Goal: Task Accomplishment & Management: Use online tool/utility

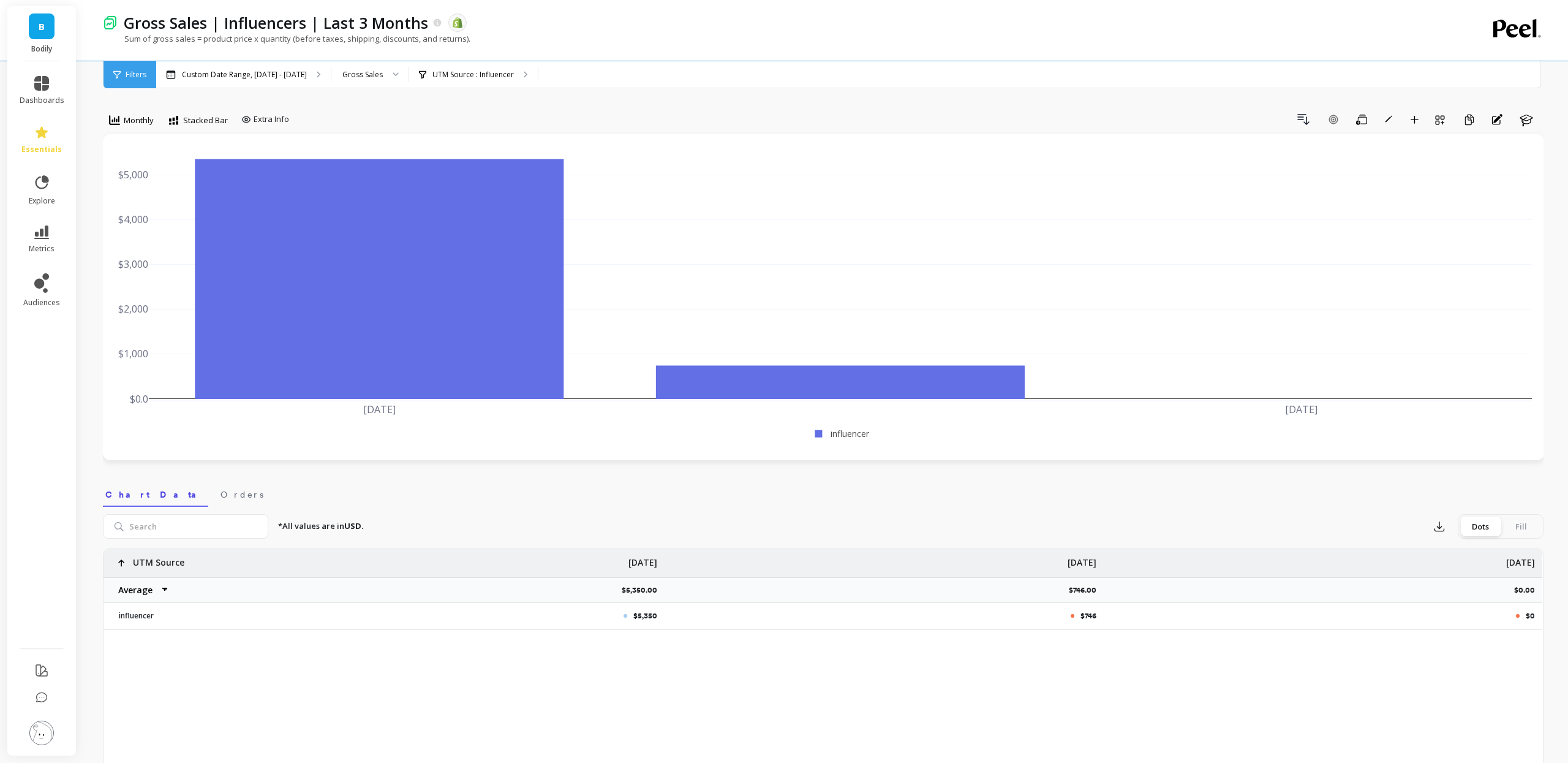
click at [669, 16] on div "Gross Sales | Influencers | Last 3 Months The data you are viewing comes from: …" at bounding box center [780, 22] width 1325 height 21
click at [40, 89] on icon at bounding box center [41, 83] width 15 height 15
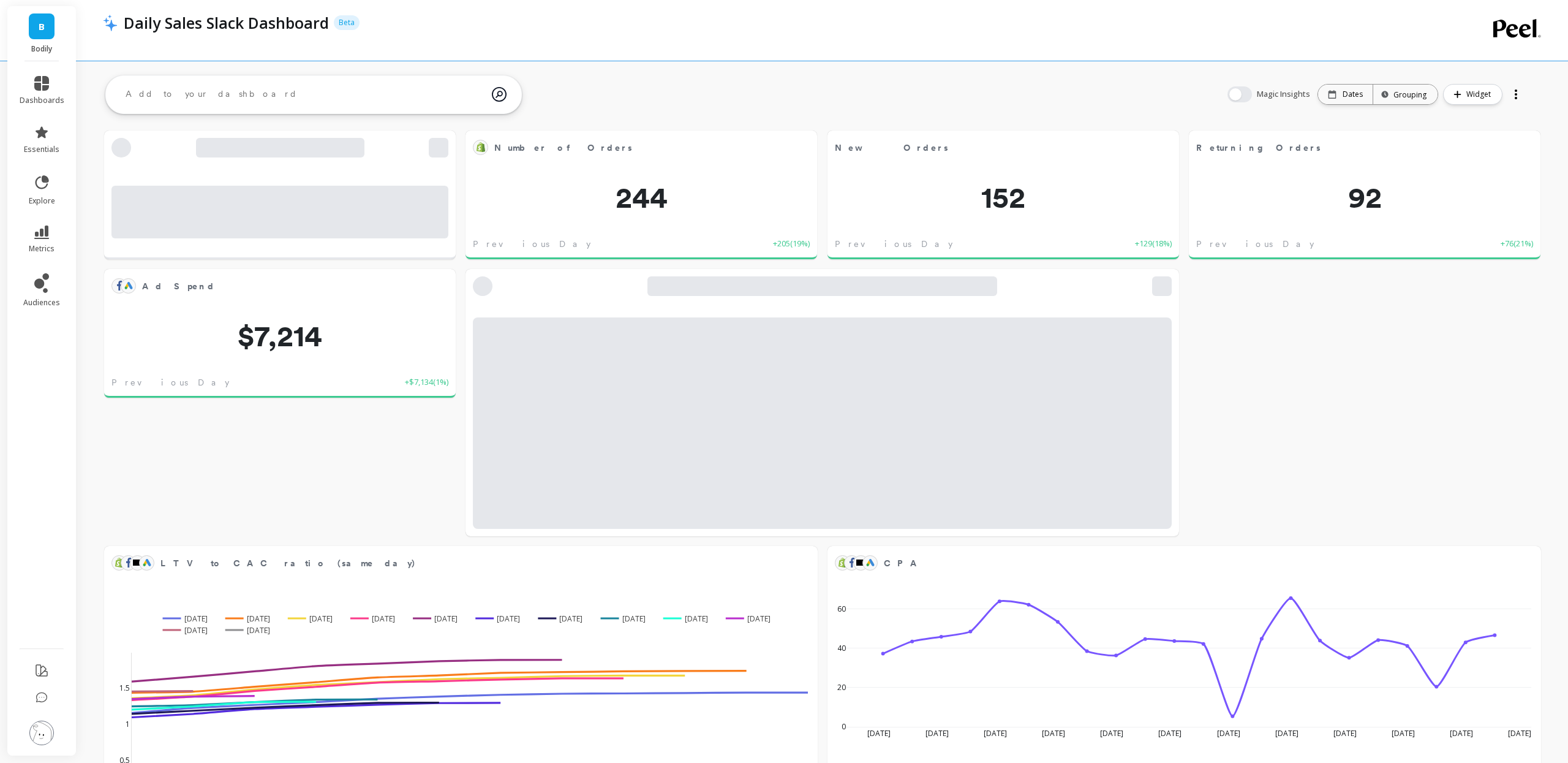
scroll to position [336, 687]
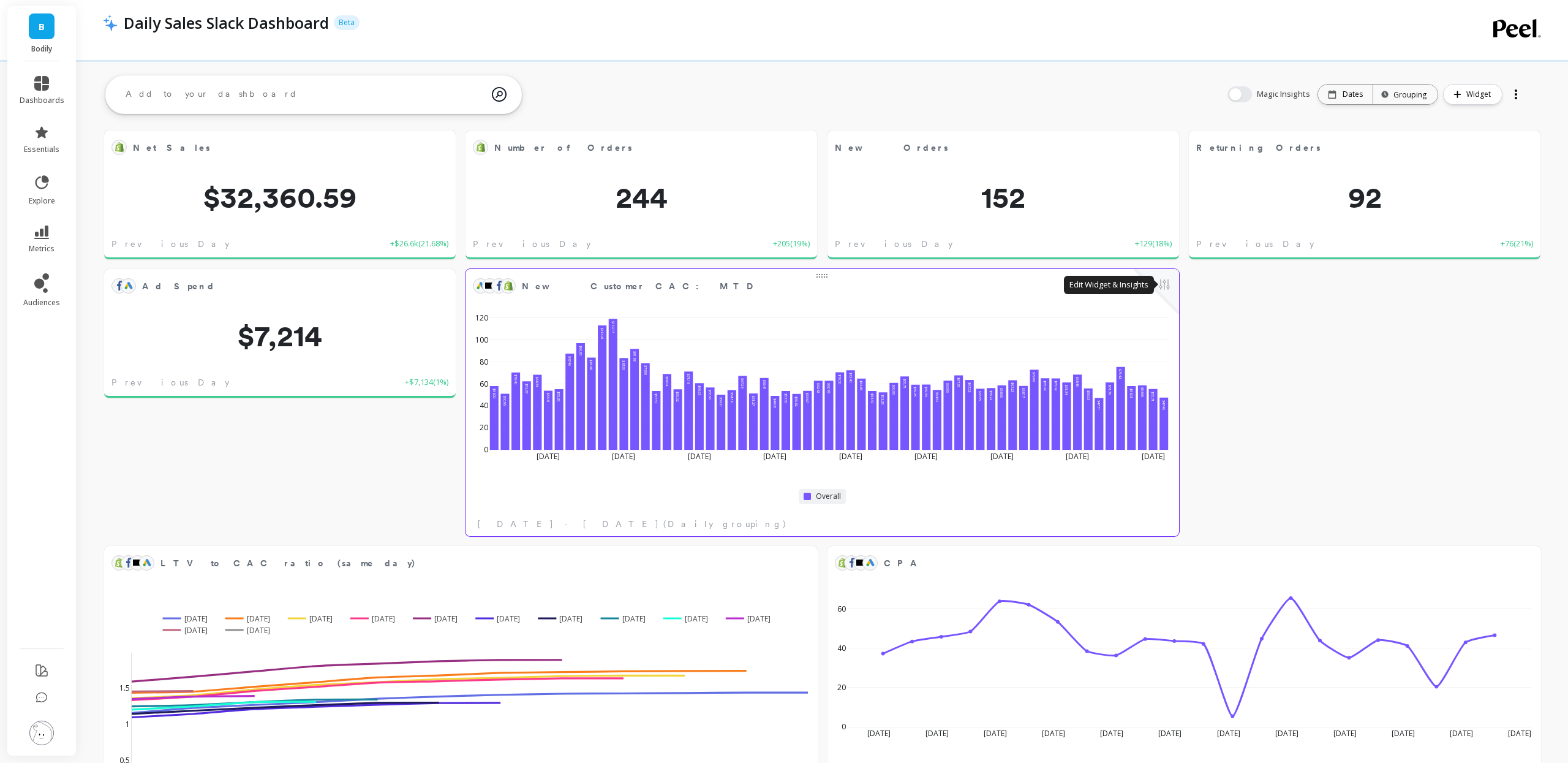
click at [1160, 288] on button at bounding box center [1164, 286] width 15 height 17
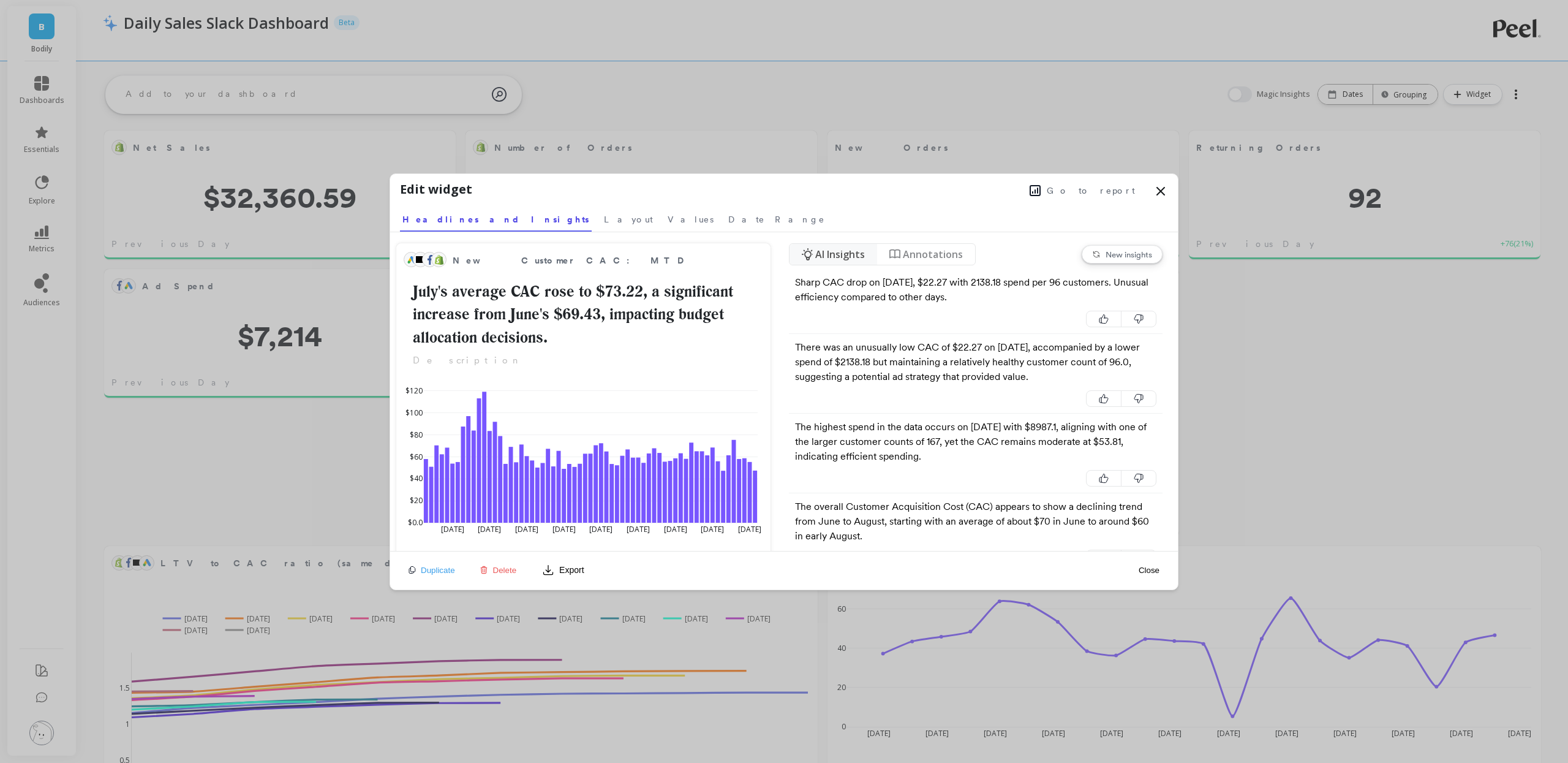
click at [1090, 190] on span "Go to report" at bounding box center [1091, 190] width 89 height 12
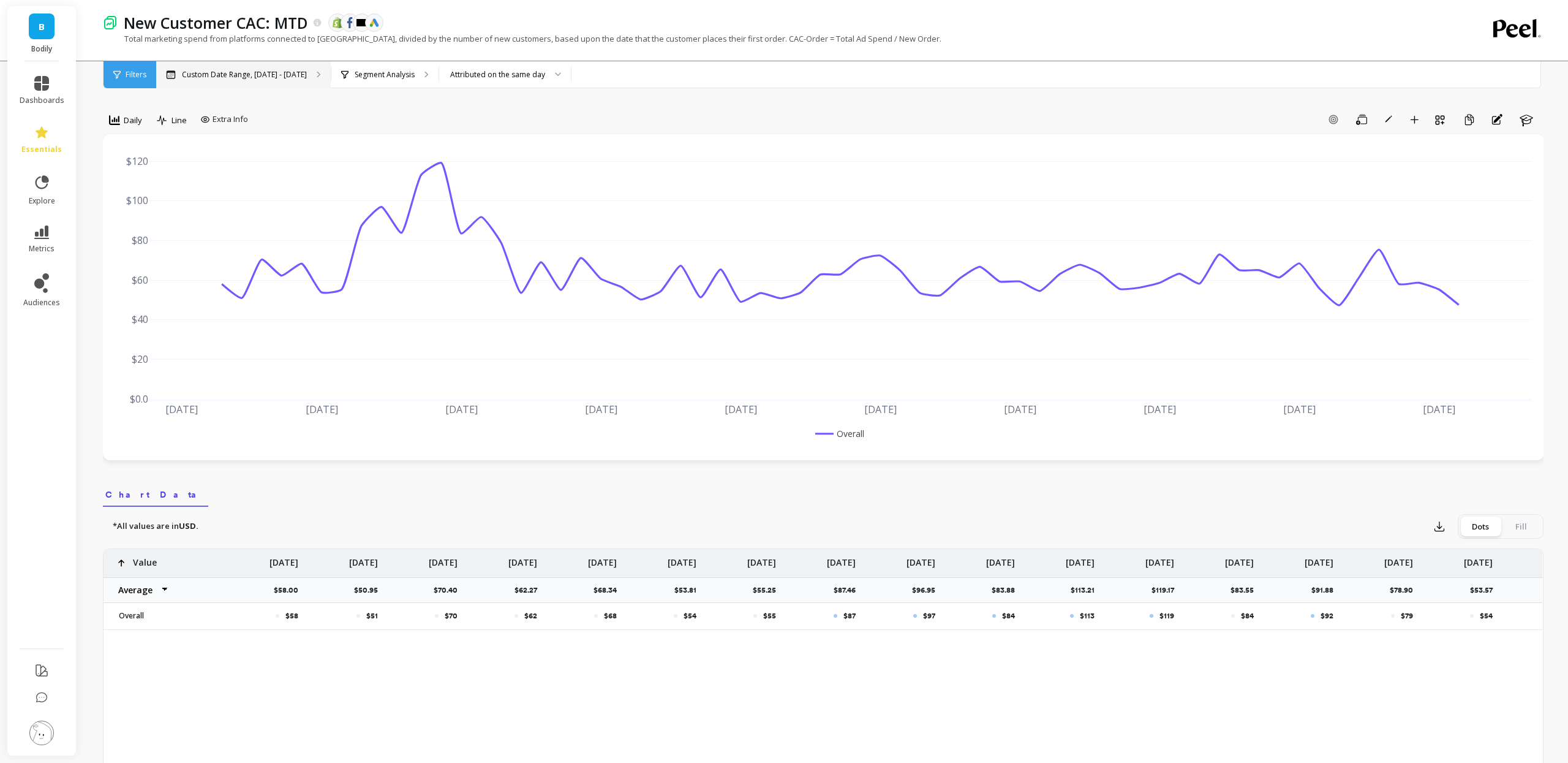
click at [291, 76] on p "Custom Date Range, Jul 1 - Sep 1" at bounding box center [243, 74] width 125 height 9
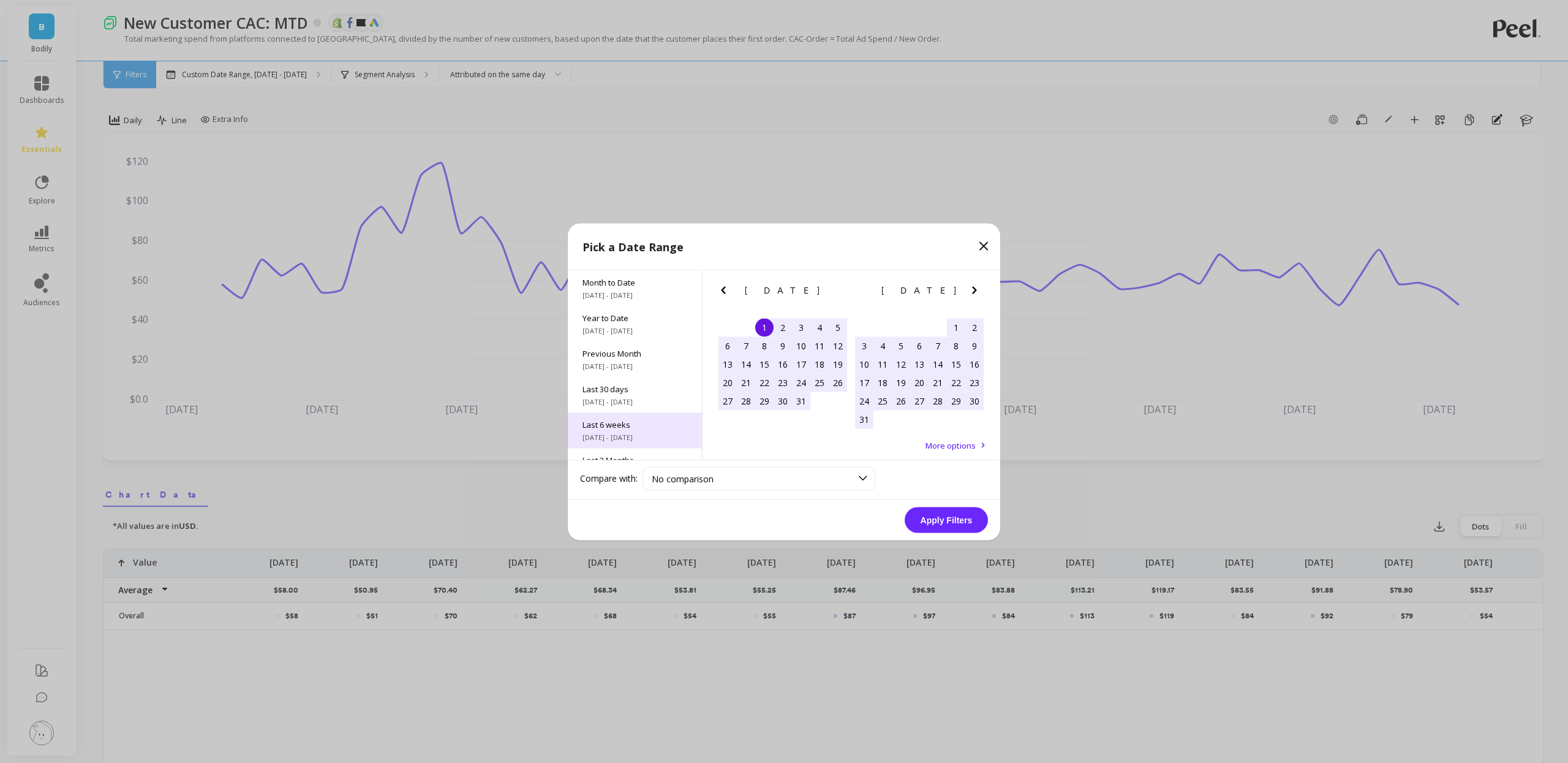
click at [622, 437] on span "7/21/2025 - 8/31/2025" at bounding box center [635, 436] width 105 height 9
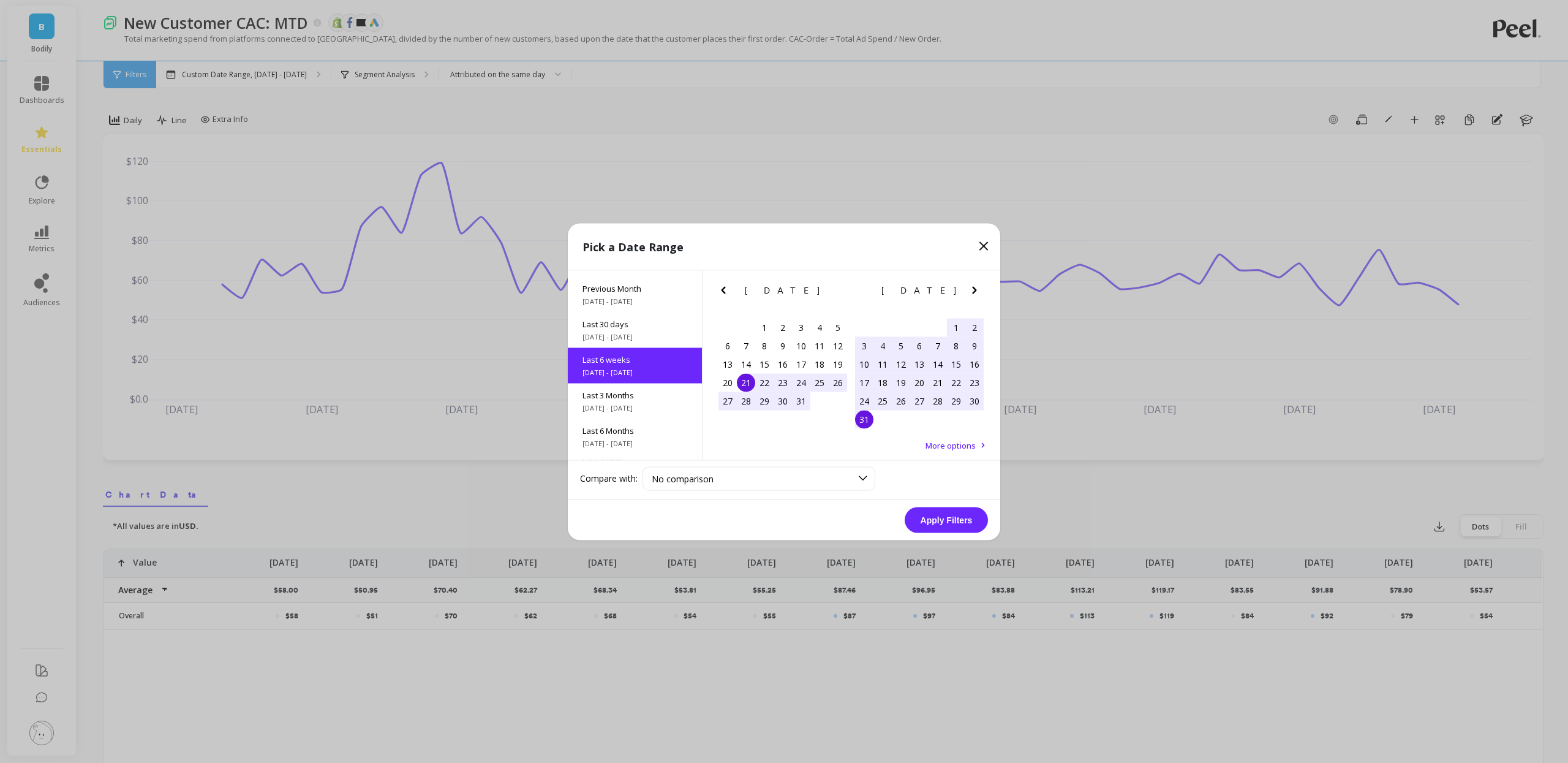
drag, startPoint x: 933, startPoint y: 520, endPoint x: 903, endPoint y: 522, distance: 30.1
click at [933, 520] on button "Apply Filters" at bounding box center [946, 520] width 83 height 26
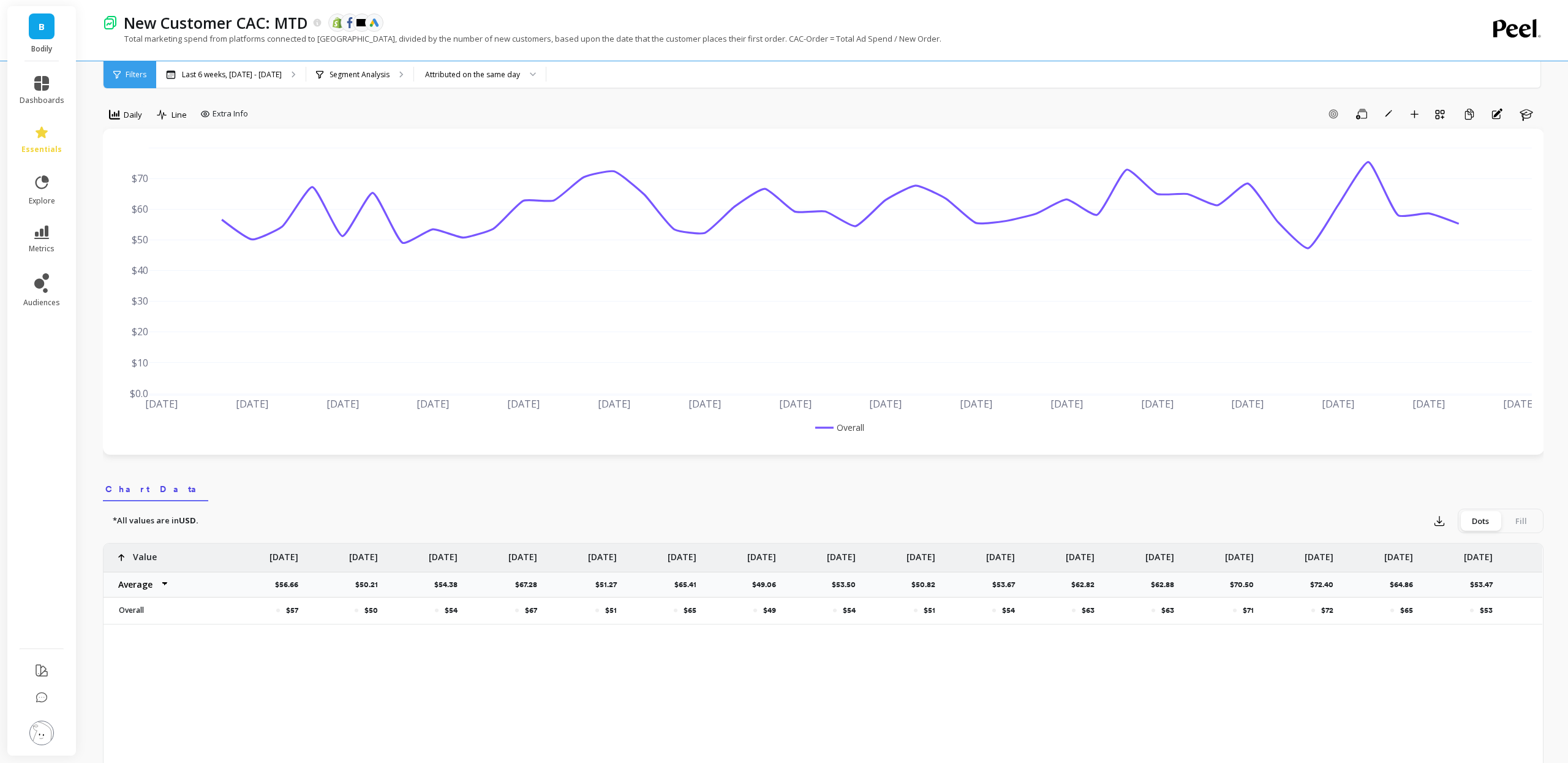
click at [1188, 108] on div "Add Goal Save Rename Add to Dashboard Create a Copy Annotations Learn" at bounding box center [898, 114] width 1290 height 20
click at [503, 72] on div "Attributed on the same day" at bounding box center [472, 75] width 95 height 12
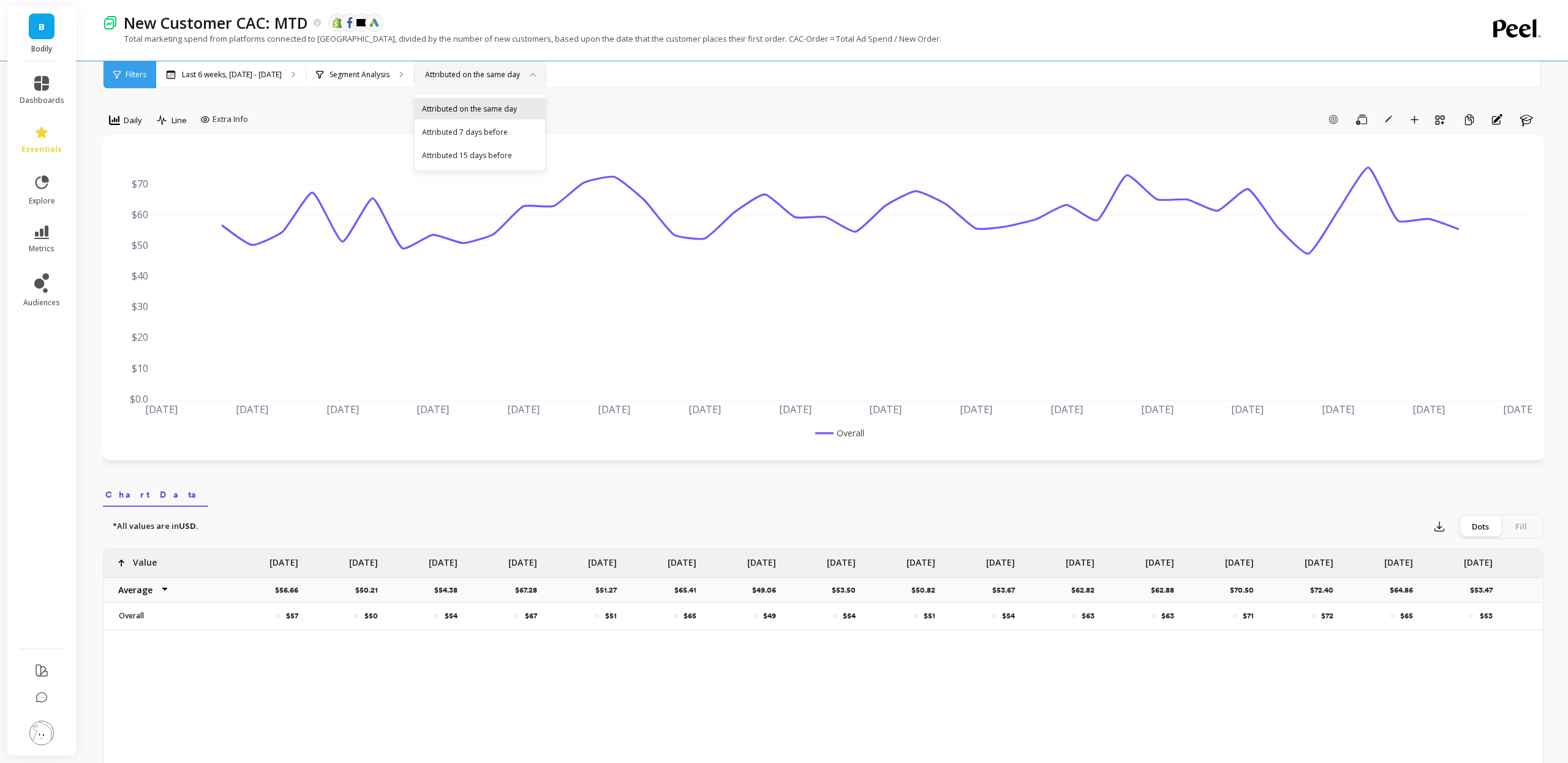
click at [495, 104] on div "Attributed on the same day" at bounding box center [480, 109] width 116 height 12
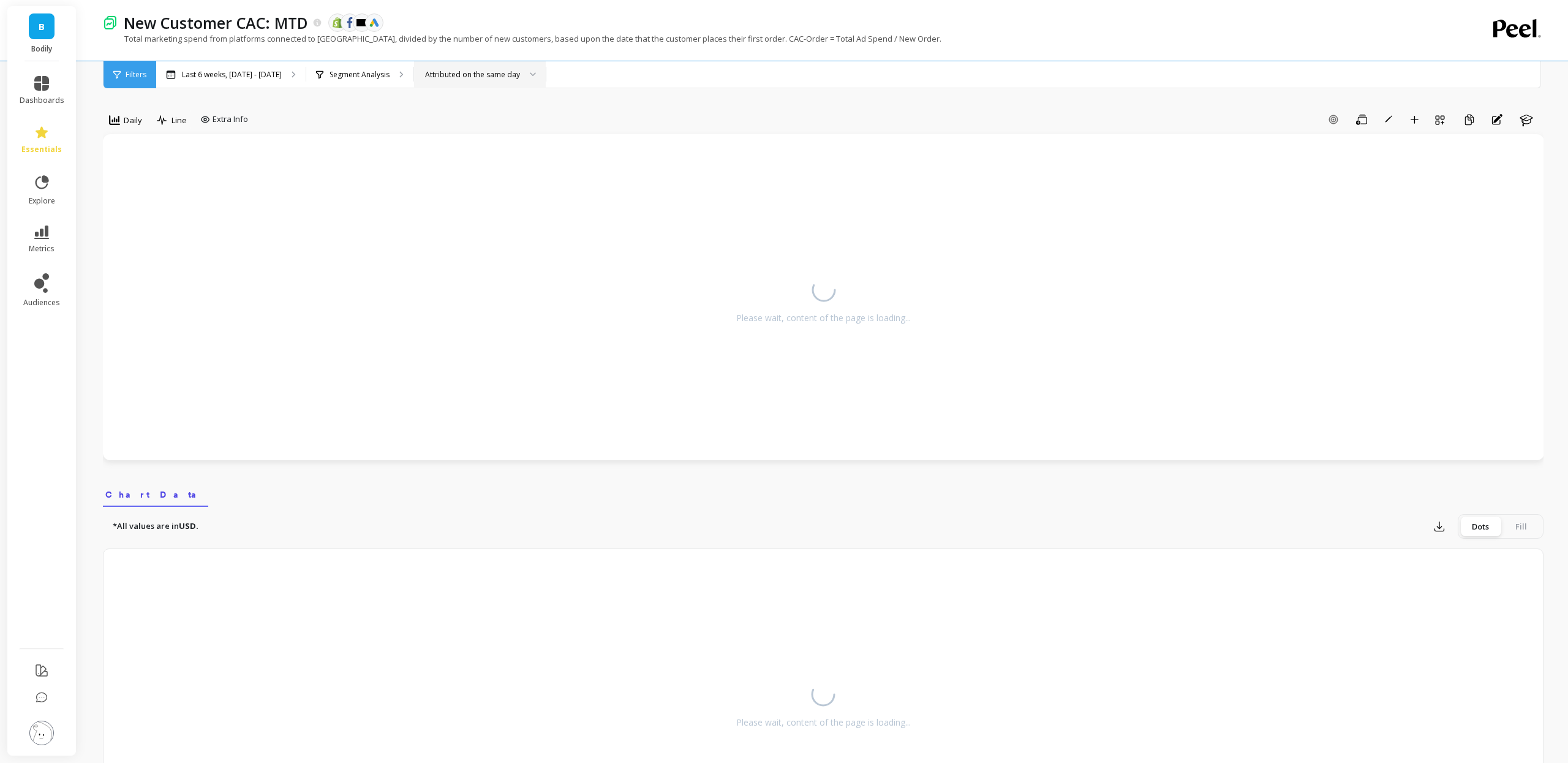
click at [695, 111] on div "Add Goal Save Rename Add to Dashboard Create a Copy Annotations Learn" at bounding box center [898, 119] width 1290 height 20
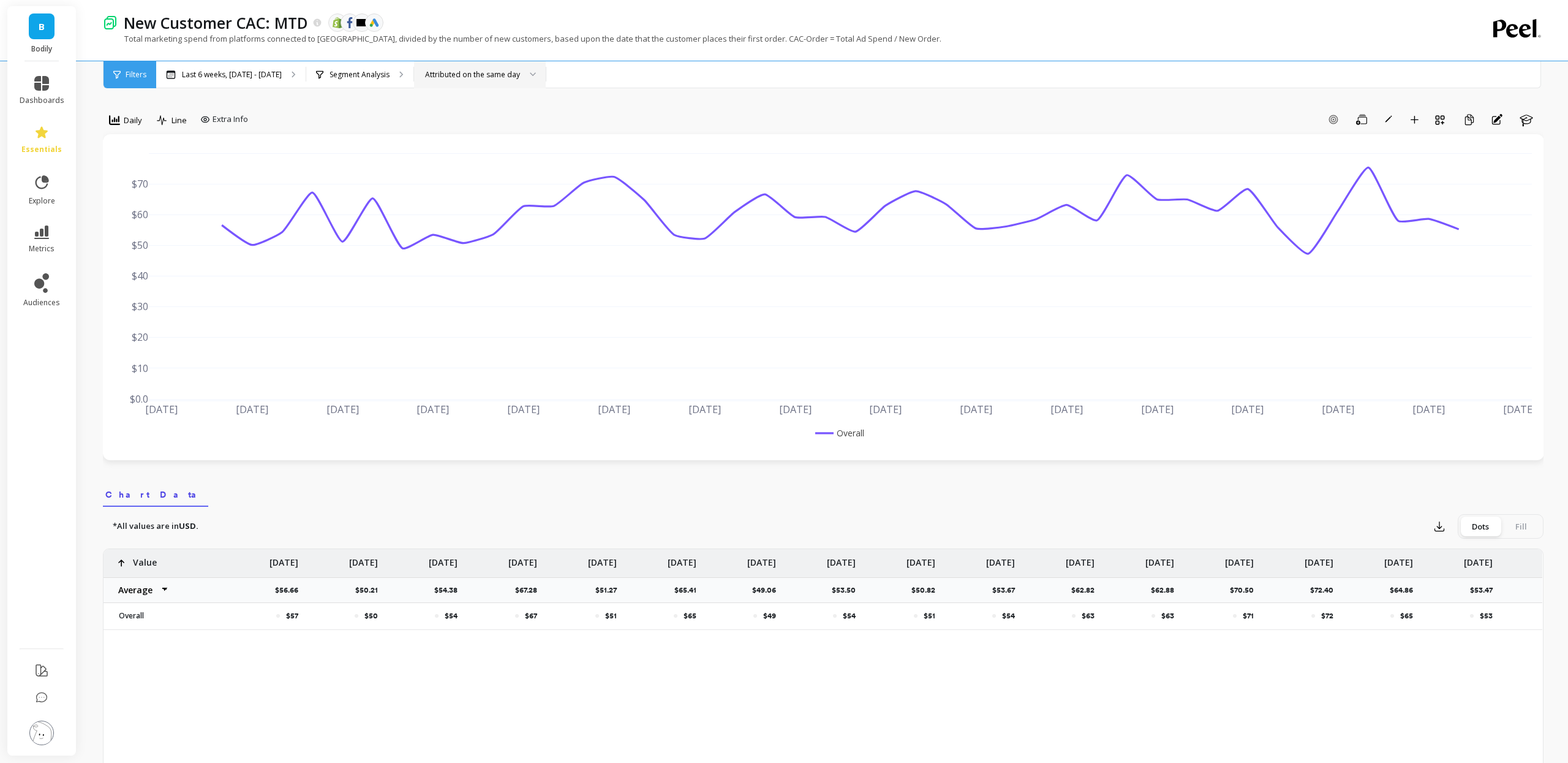
click at [1162, 108] on div "Daily Line Extra Info Add Goal Save Rename Add to Dashboard Create a Copy Annot…" at bounding box center [823, 703] width 1441 height 1308
click at [1437, 527] on icon "button" at bounding box center [1439, 526] width 12 height 12
click at [1486, 607] on span "Google Sheets" at bounding box center [1482, 605] width 57 height 12
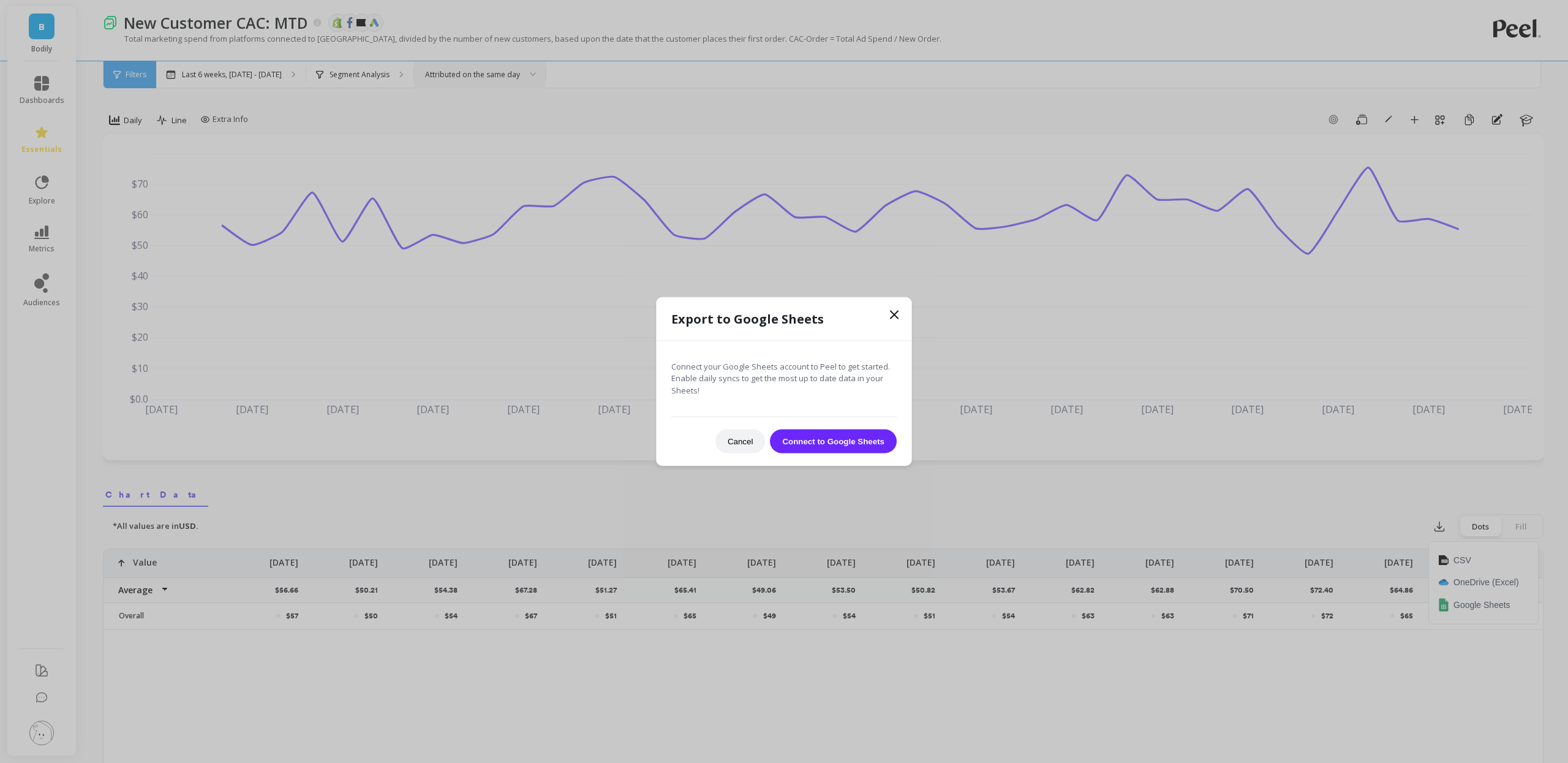
click at [733, 440] on button "Cancel" at bounding box center [741, 441] width 50 height 24
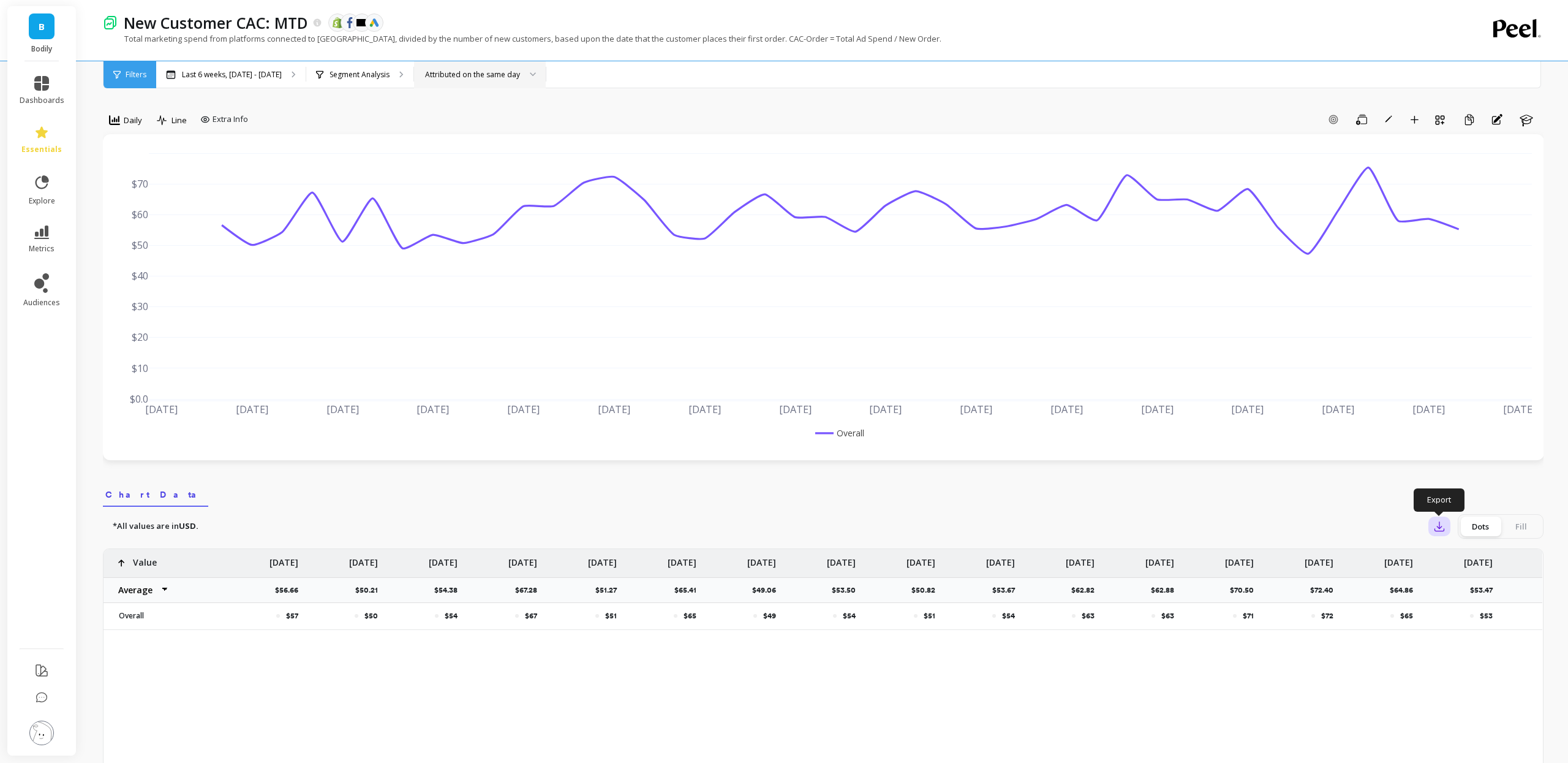
click at [1438, 523] on icon "button" at bounding box center [1439, 526] width 12 height 12
click at [1468, 563] on span "CSV" at bounding box center [1462, 560] width 18 height 12
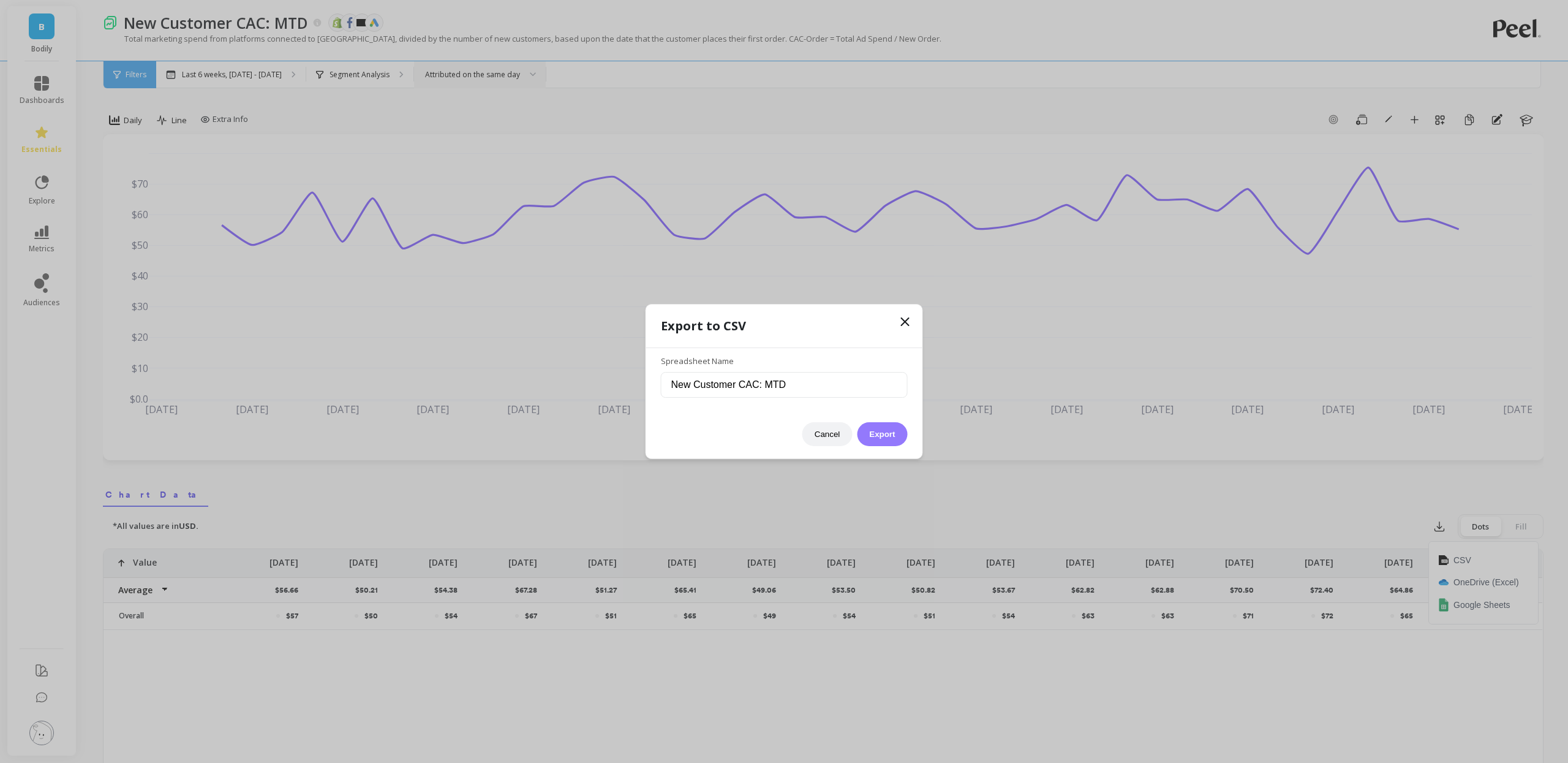
click at [893, 435] on button "Export" at bounding box center [882, 434] width 50 height 24
